Goal: Transaction & Acquisition: Purchase product/service

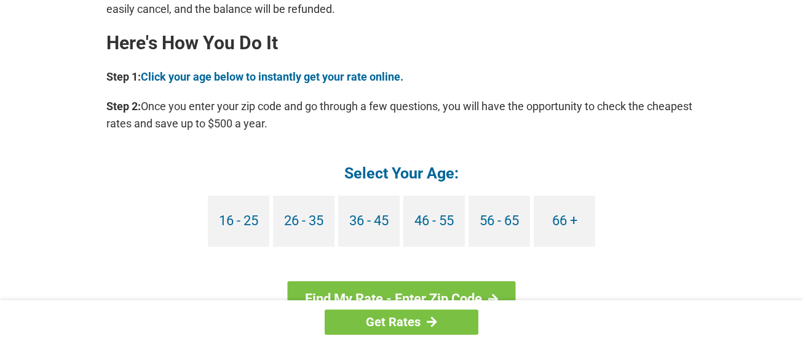
scroll to position [1131, 0]
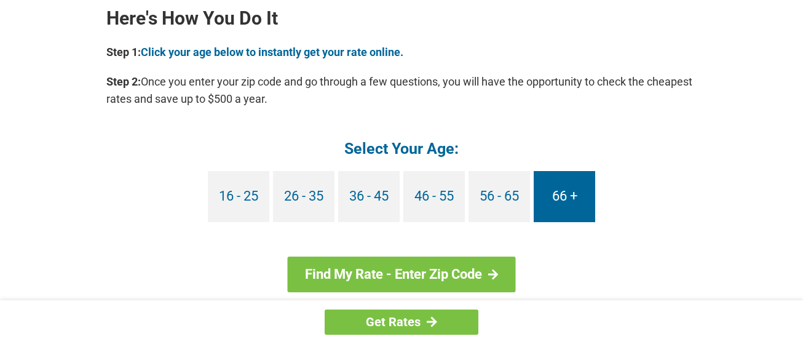
click at [554, 193] on link "66 +" at bounding box center [565, 196] width 62 height 51
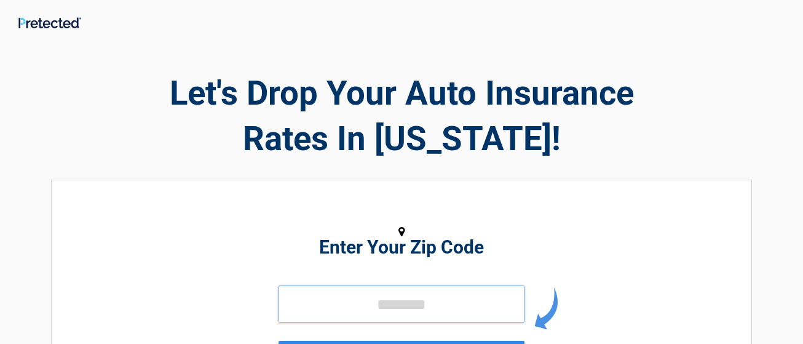
click at [377, 304] on input "tel" at bounding box center [402, 303] width 246 height 37
click at [338, 304] on input "tel" at bounding box center [402, 303] width 246 height 37
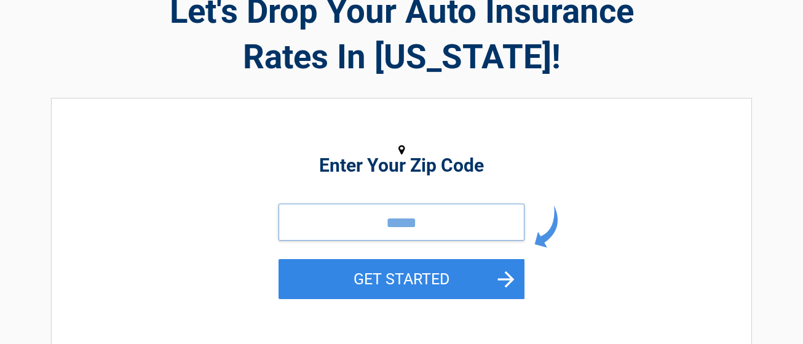
scroll to position [98, 0]
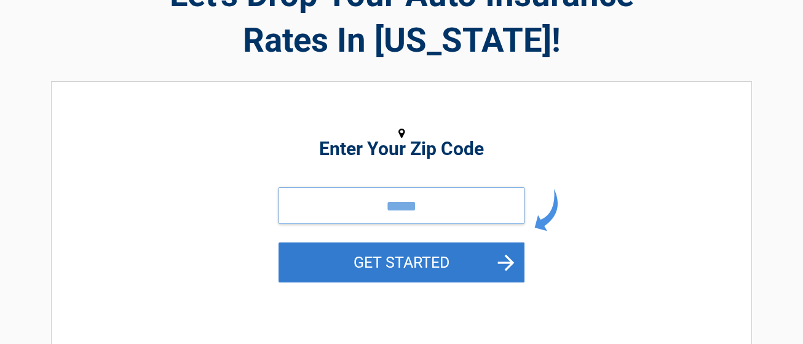
type input "*****"
click at [452, 270] on button "GET STARTED" at bounding box center [402, 262] width 246 height 40
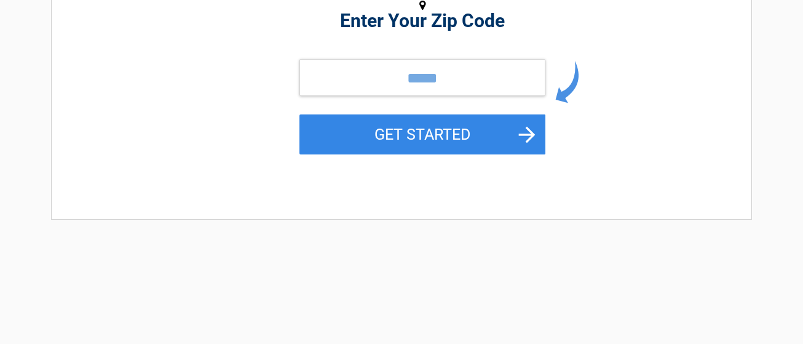
scroll to position [0, 0]
